Goal: Task Accomplishment & Management: Complete application form

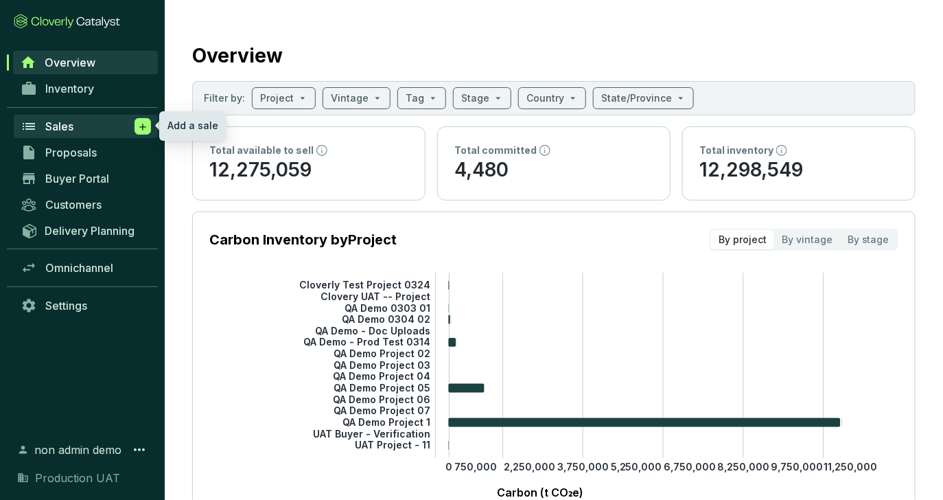
click at [148, 128] on icon at bounding box center [142, 127] width 11 height 14
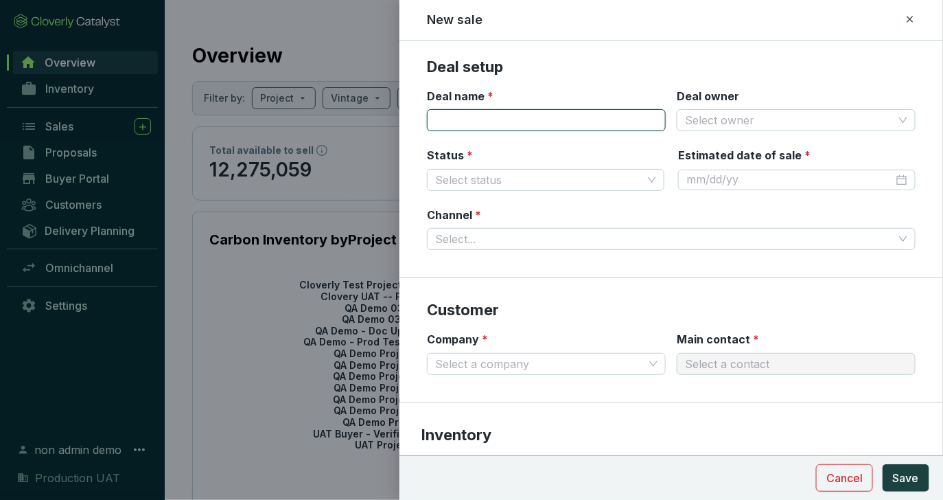
click at [553, 112] on input "Deal name *" at bounding box center [546, 120] width 239 height 22
type input "Canaan"
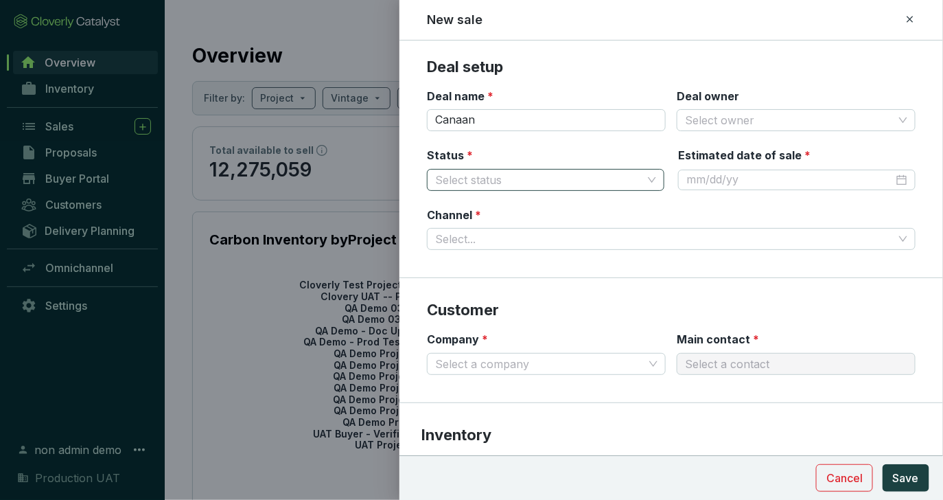
click at [616, 185] on input "Status *" at bounding box center [538, 180] width 207 height 21
click at [588, 222] on div "Sold" at bounding box center [547, 228] width 216 height 15
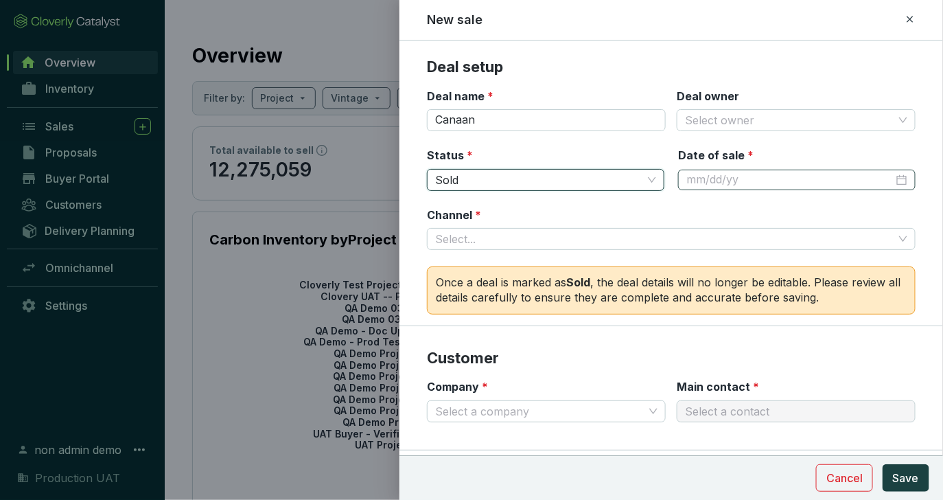
click at [718, 170] on div at bounding box center [796, 180] width 237 height 21
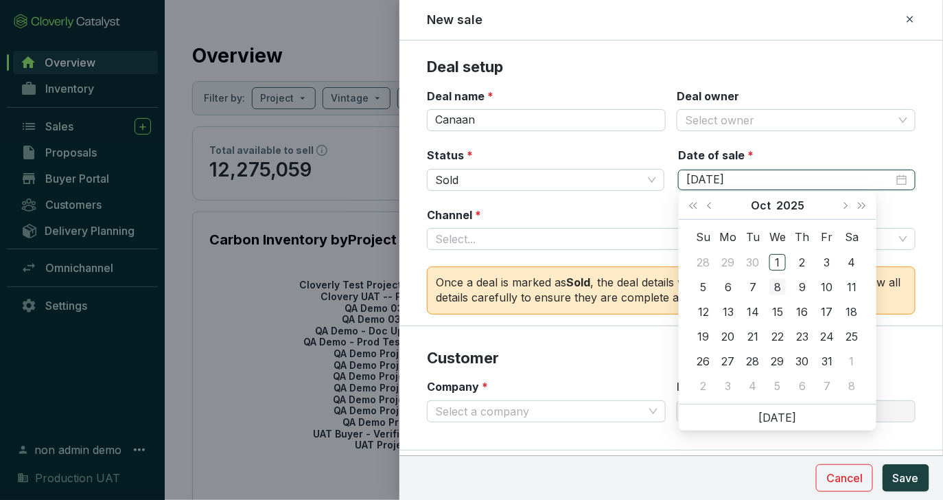
type input "[DATE]"
click at [766, 275] on td "8" at bounding box center [777, 287] width 25 height 25
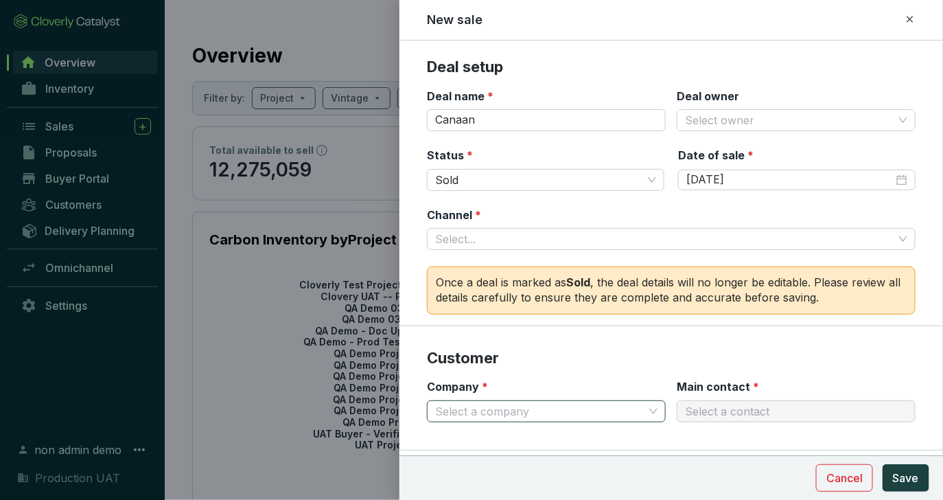
click at [621, 409] on input "Company *" at bounding box center [539, 411] width 209 height 21
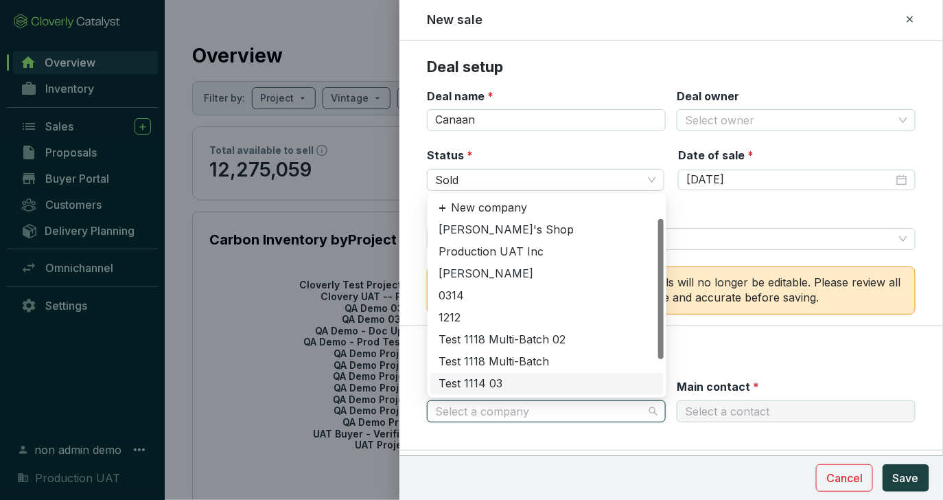
click at [606, 378] on div "Test 1114 03" at bounding box center [547, 383] width 217 height 15
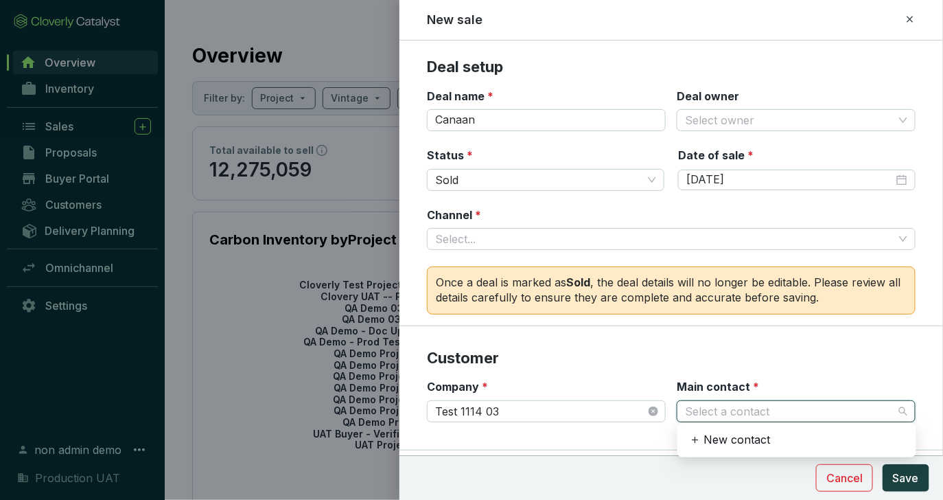
click at [701, 402] on input "Main contact *" at bounding box center [789, 411] width 209 height 21
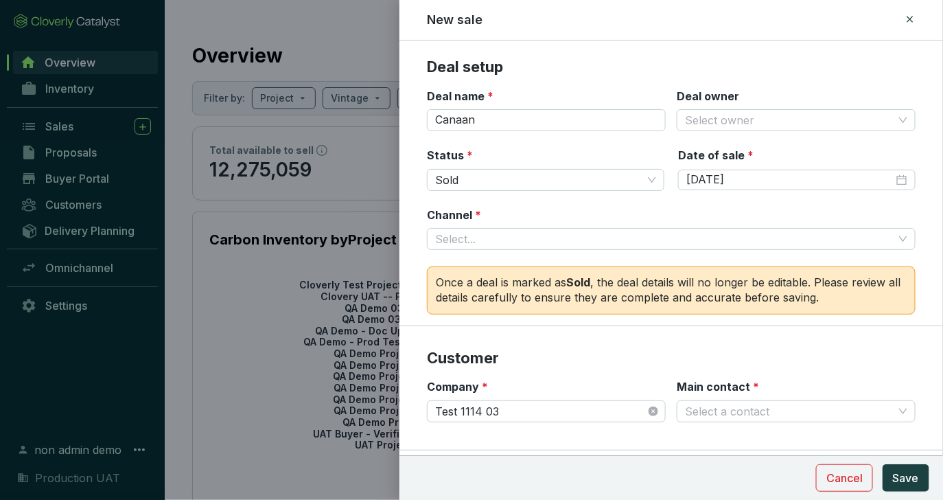
click at [603, 389] on div "Company * Test 1114 03" at bounding box center [546, 400] width 239 height 43
click at [603, 406] on span "Test 1114 03" at bounding box center [546, 411] width 222 height 21
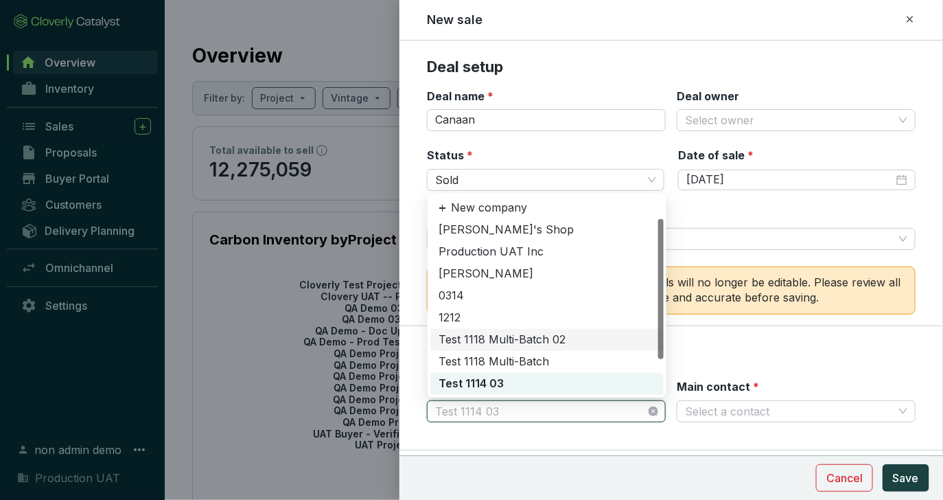
click at [580, 312] on div "1212" at bounding box center [547, 317] width 217 height 15
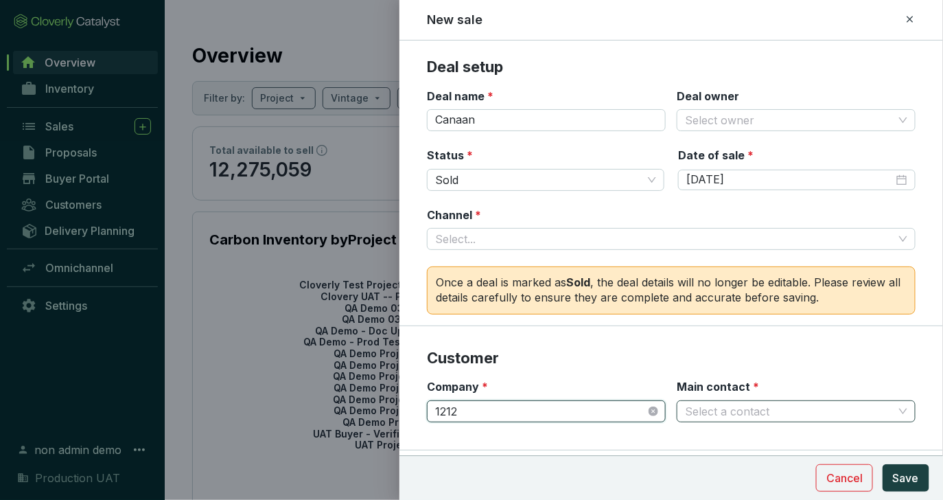
click at [707, 410] on input "Main contact *" at bounding box center [789, 411] width 209 height 21
click at [721, 449] on div "1212" at bounding box center [796, 460] width 233 height 22
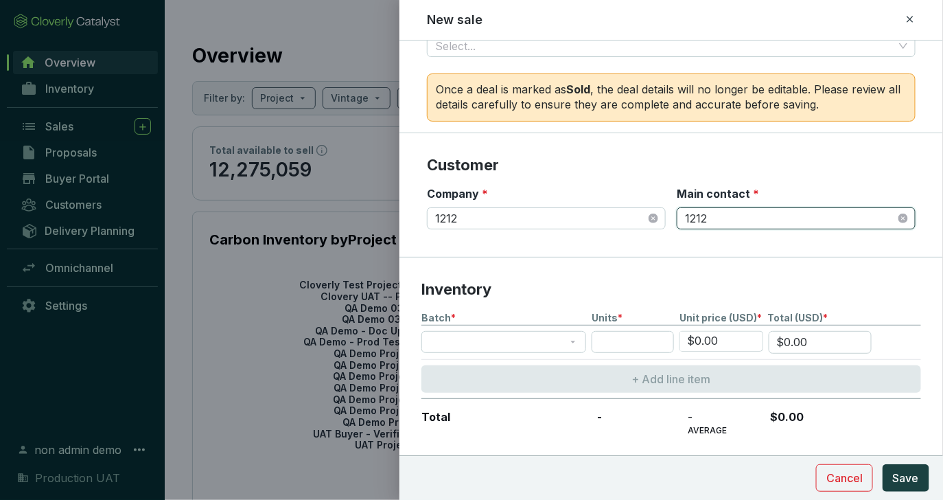
scroll to position [251, 0]
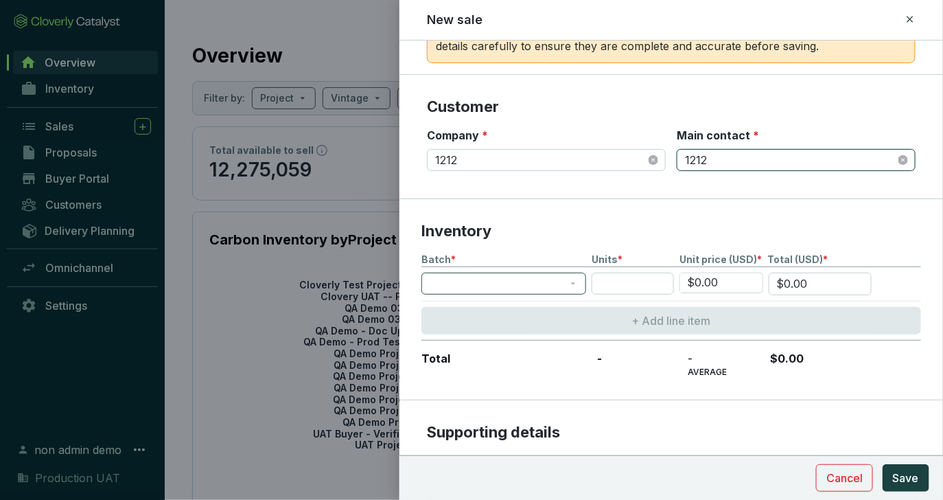
click at [564, 281] on span at bounding box center [504, 283] width 148 height 21
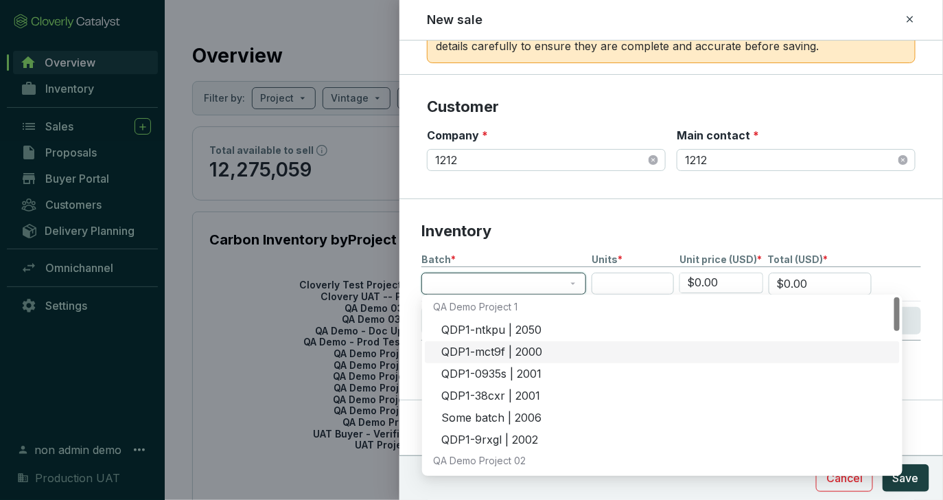
click at [527, 363] on div "QDP1-0935s | 2001" at bounding box center [662, 374] width 475 height 22
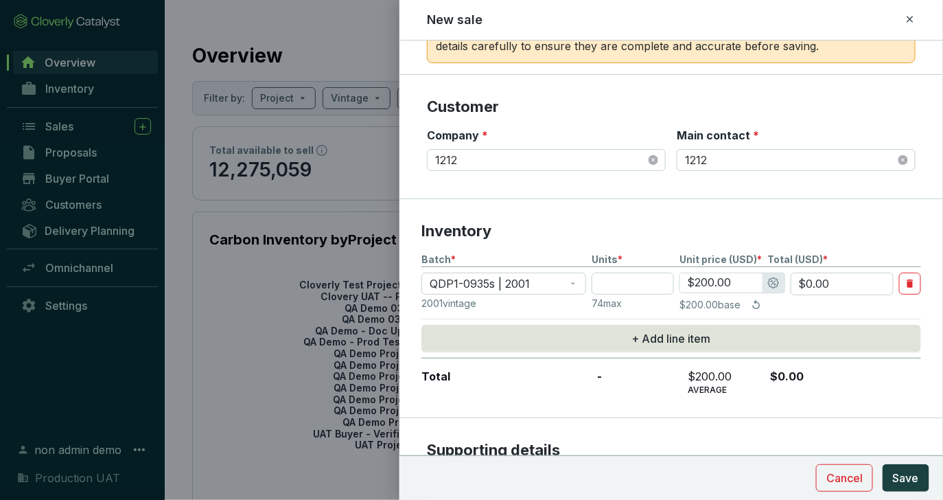
click at [615, 297] on p "74 max" at bounding box center [633, 304] width 82 height 14
click at [616, 288] on input "number" at bounding box center [633, 283] width 82 height 22
type input "1"
type input "$200.00"
type input "1"
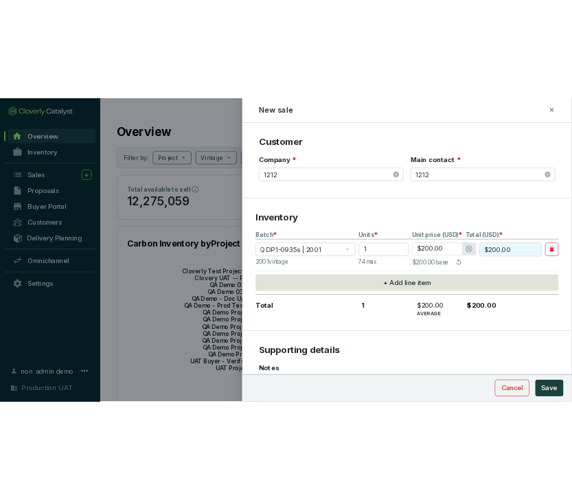
scroll to position [422, 0]
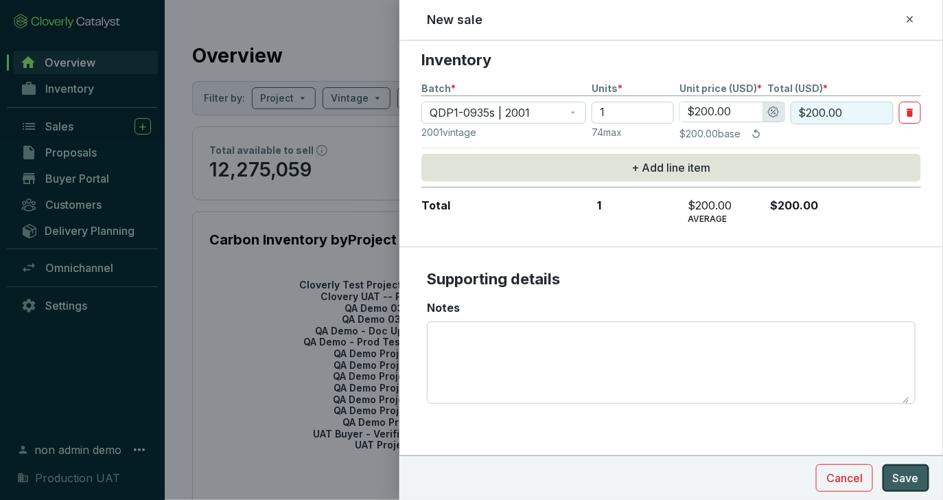
click at [898, 468] on button "Save" at bounding box center [906, 477] width 47 height 27
click at [905, 481] on span "Save" at bounding box center [906, 477] width 26 height 16
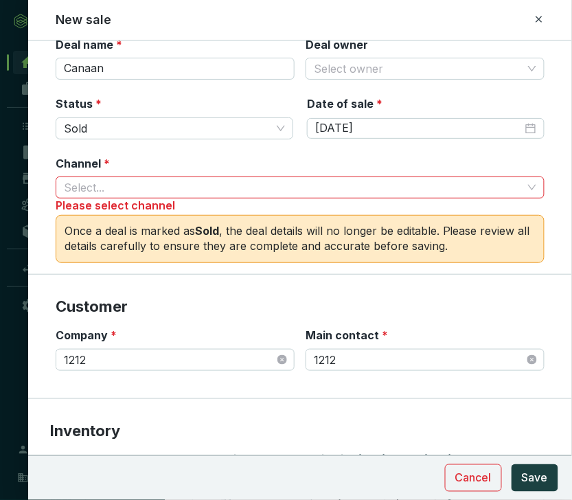
scroll to position [0, 0]
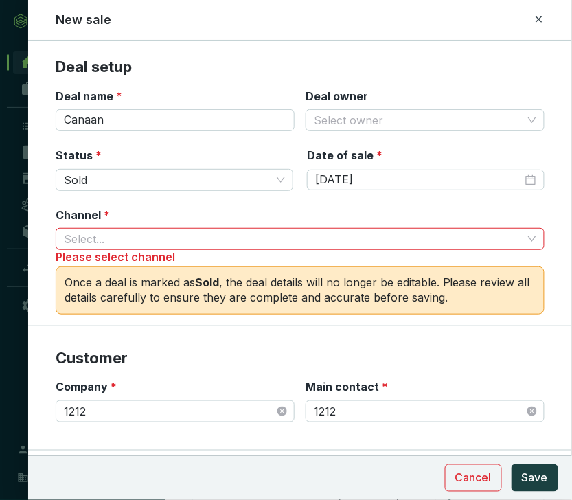
click at [288, 250] on div "Please select channel" at bounding box center [300, 257] width 489 height 15
click at [286, 232] on input "Channel *" at bounding box center [293, 239] width 458 height 21
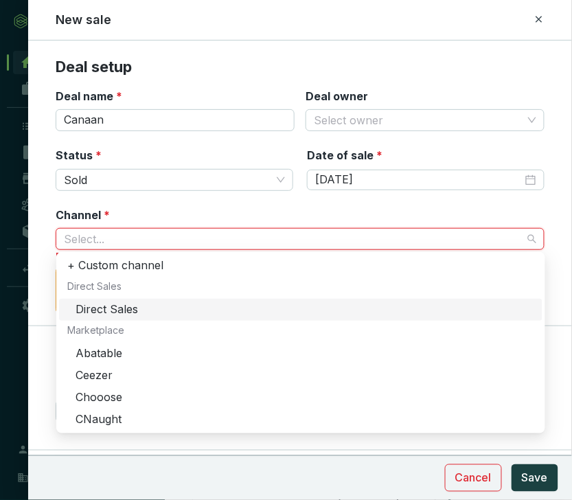
click at [268, 309] on div "Direct Sales" at bounding box center [305, 309] width 458 height 15
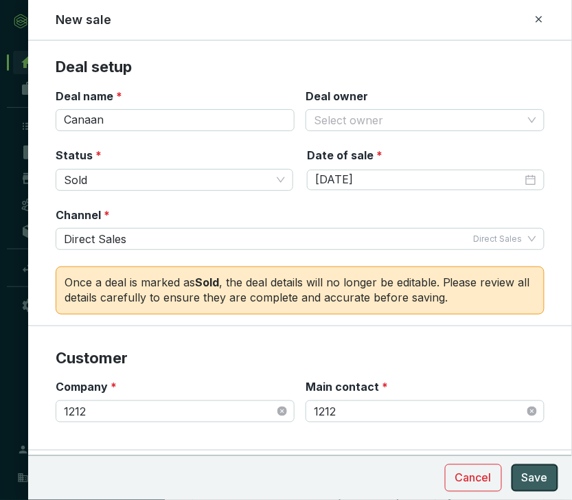
click at [536, 474] on span "Save" at bounding box center [535, 477] width 26 height 16
click at [542, 21] on icon at bounding box center [538, 19] width 11 height 16
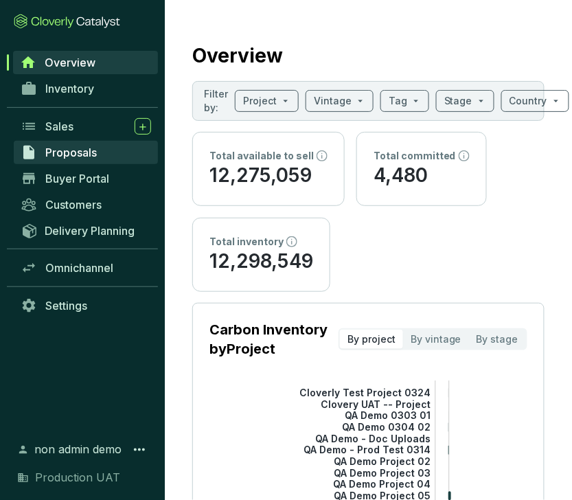
click at [138, 157] on link "Proposals" at bounding box center [86, 152] width 144 height 23
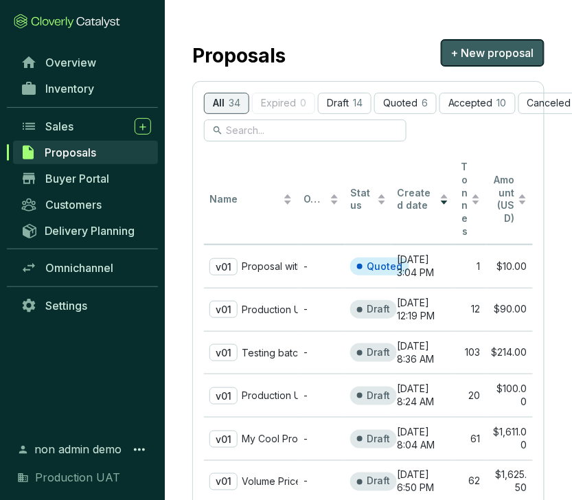
click at [472, 44] on button "+ New proposal" at bounding box center [493, 52] width 104 height 27
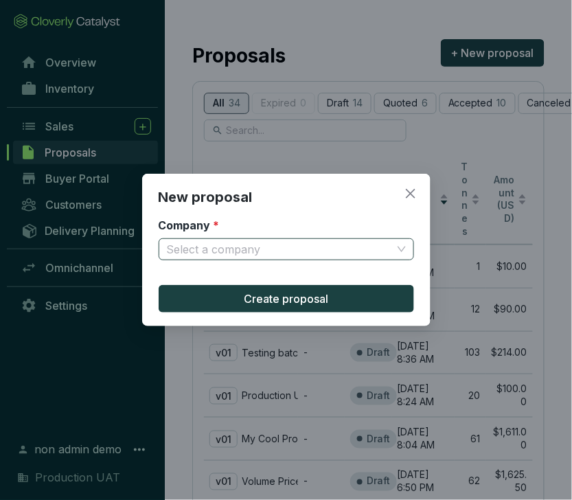
click at [300, 246] on input "Company *" at bounding box center [279, 249] width 225 height 21
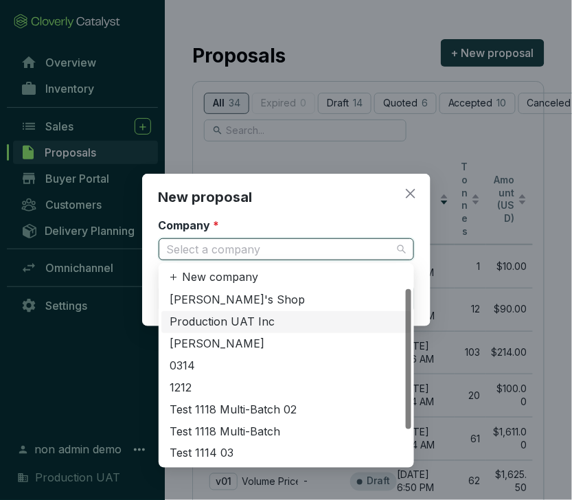
click at [264, 312] on div "Production UAT Inc" at bounding box center [286, 322] width 250 height 22
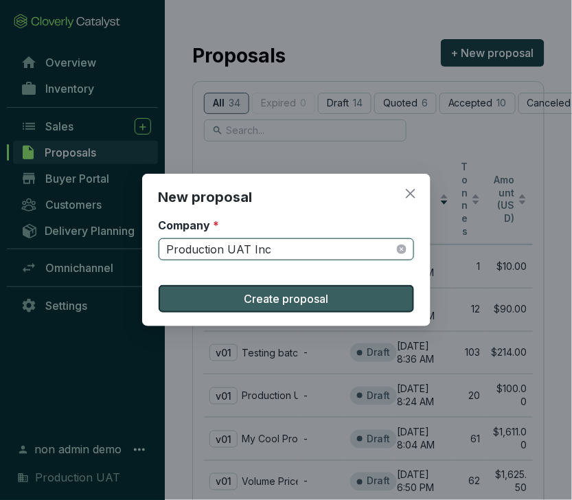
click at [318, 297] on span "Create proposal" at bounding box center [286, 298] width 84 height 16
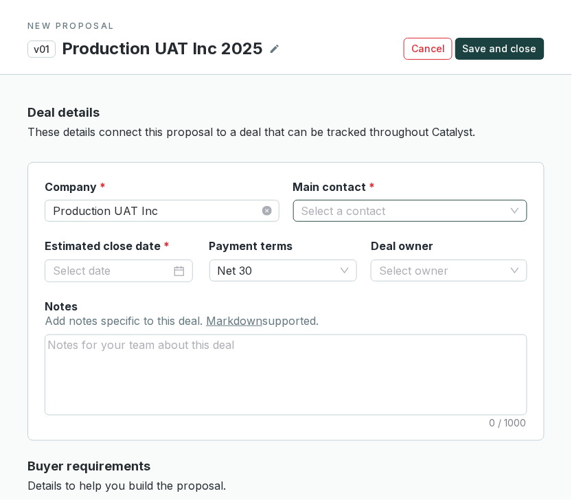
click at [337, 205] on input "Main contact *" at bounding box center [403, 210] width 205 height 21
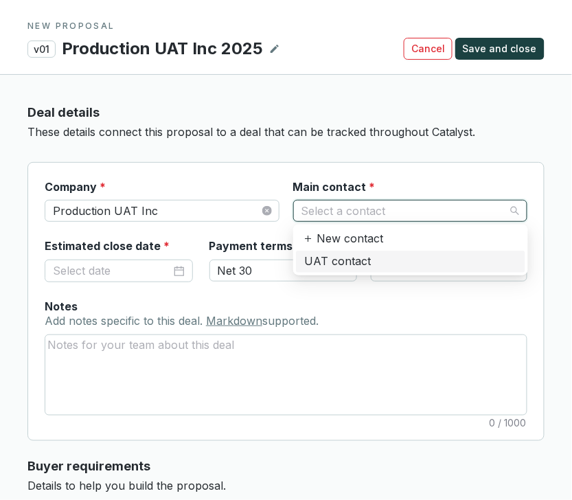
click at [340, 252] on div "UAT contact" at bounding box center [410, 262] width 229 height 22
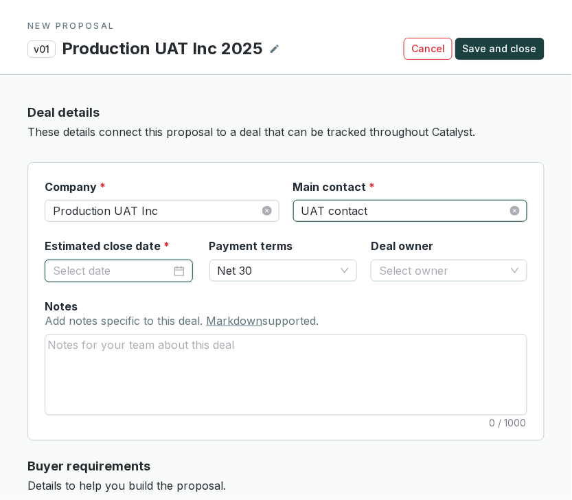
click at [139, 275] on input "Estimated close date *" at bounding box center [112, 271] width 118 height 18
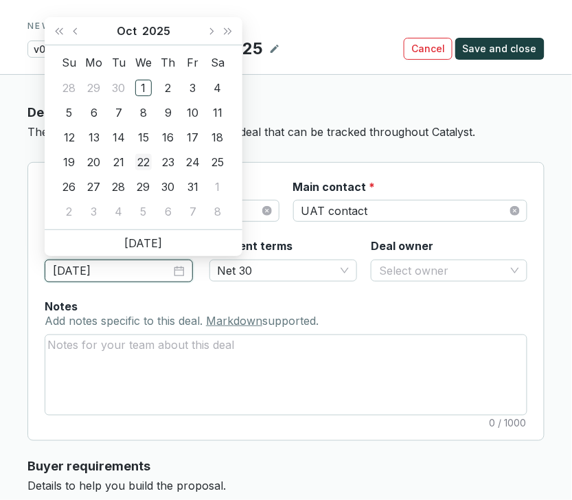
type input "[DATE]"
click at [137, 167] on div "22" at bounding box center [143, 162] width 16 height 16
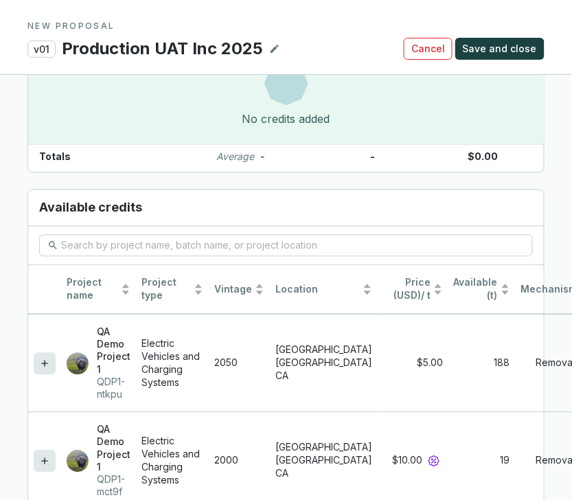
scroll to position [1323, 0]
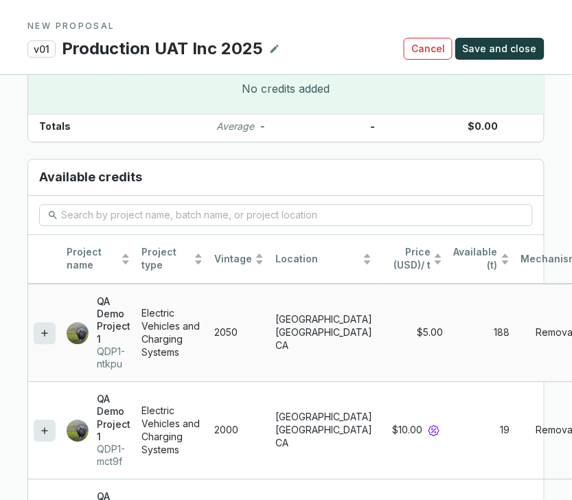
click at [49, 323] on div at bounding box center [45, 334] width 22 height 22
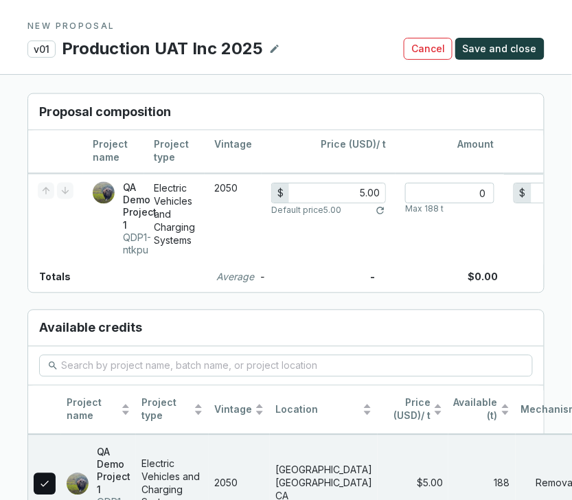
scroll to position [1201, 0]
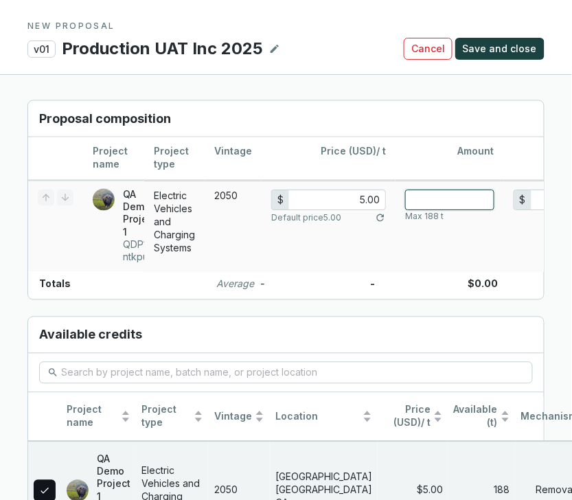
click at [450, 189] on input "number" at bounding box center [449, 199] width 89 height 21
type input "1"
type input "5.00"
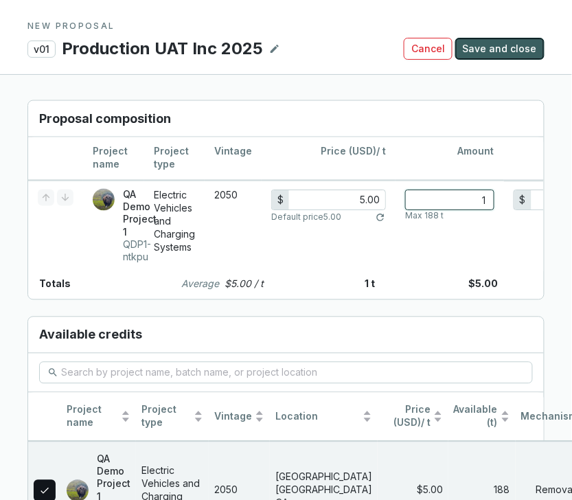
type input "1"
click at [502, 47] on span "Save and close" at bounding box center [500, 49] width 74 height 14
